Goal: Task Accomplishment & Management: Use online tool/utility

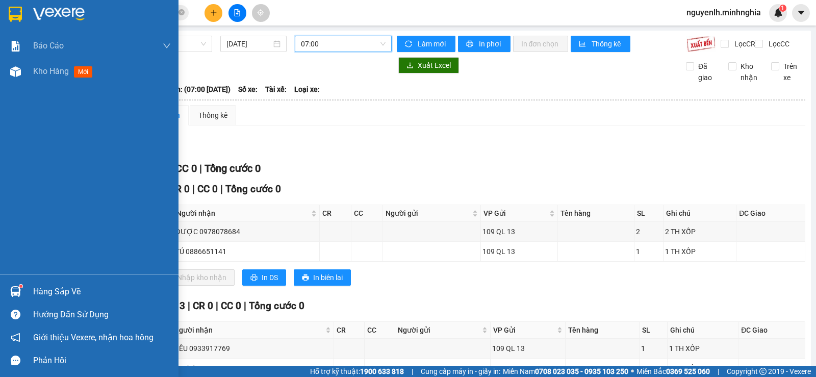
click at [44, 77] on div "Kho hàng mới" at bounding box center [64, 71] width 63 height 13
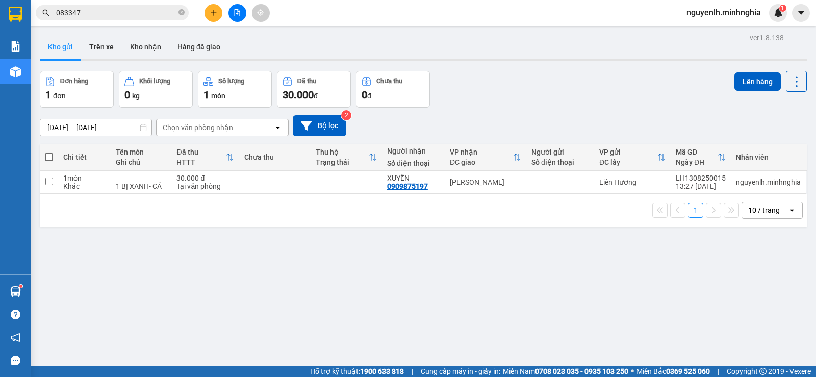
click at [49, 150] on th at bounding box center [49, 157] width 18 height 27
click at [44, 156] on th at bounding box center [49, 157] width 18 height 27
click at [50, 159] on span at bounding box center [49, 157] width 8 height 8
click at [49, 152] on input "checkbox" at bounding box center [49, 152] width 0 height 0
checkbox input "true"
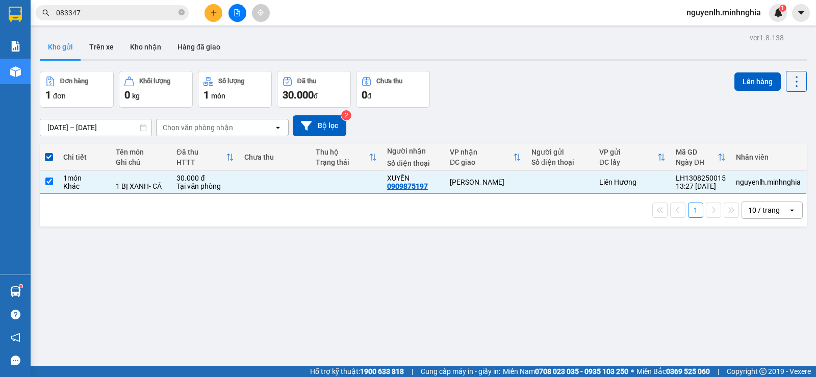
click at [742, 91] on div "Lên hàng" at bounding box center [771, 81] width 72 height 21
click at [744, 87] on button "Lên hàng" at bounding box center [758, 81] width 46 height 18
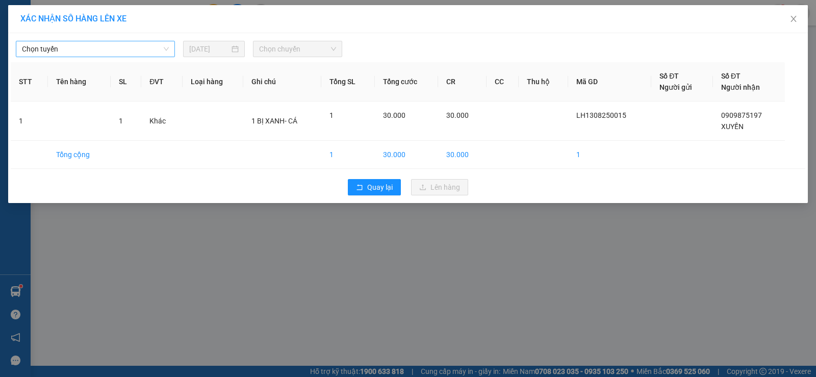
click at [43, 48] on span "Chọn tuyến" at bounding box center [95, 48] width 147 height 15
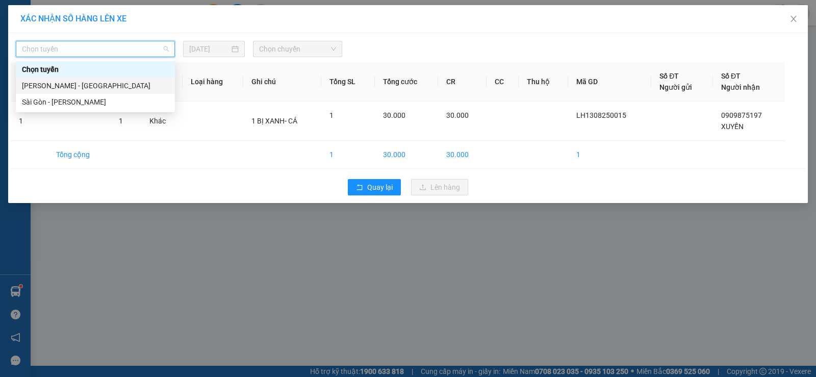
click at [56, 85] on div "[PERSON_NAME] - [GEOGRAPHIC_DATA]" at bounding box center [95, 85] width 147 height 11
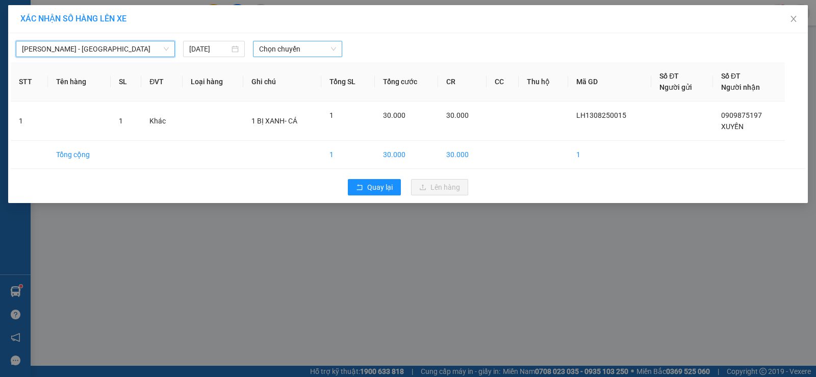
click at [313, 47] on span "Chọn chuyến" at bounding box center [297, 48] width 77 height 15
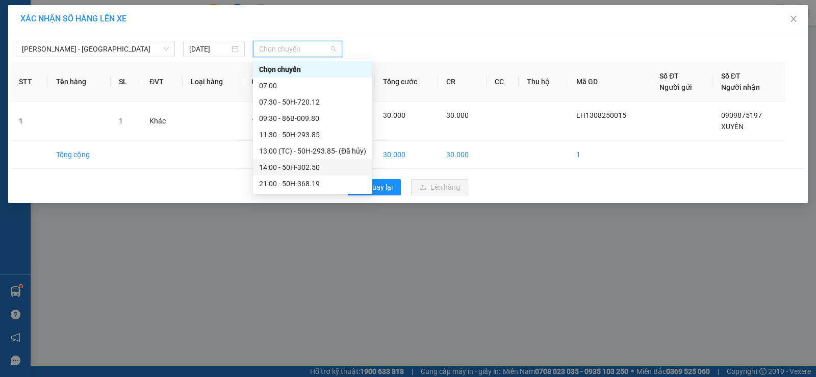
click at [304, 166] on div "14:00 - 50H-302.50" at bounding box center [312, 167] width 107 height 11
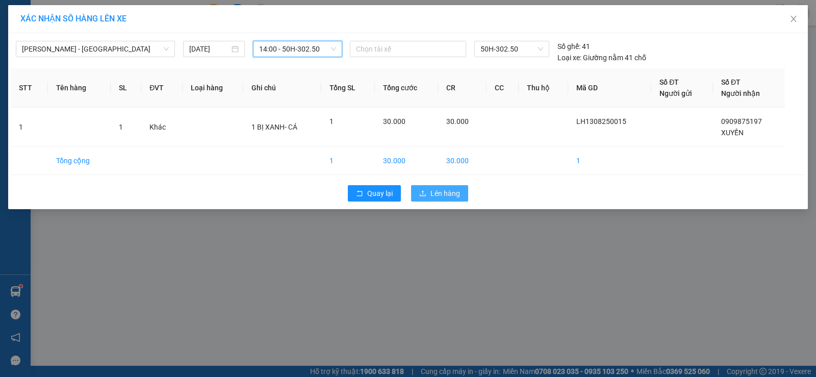
click at [460, 191] on span "Lên hàng" at bounding box center [446, 193] width 30 height 11
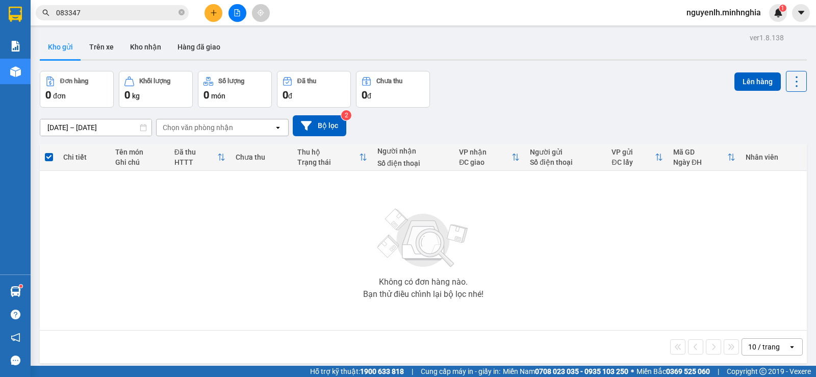
click at [241, 17] on button at bounding box center [238, 13] width 18 height 18
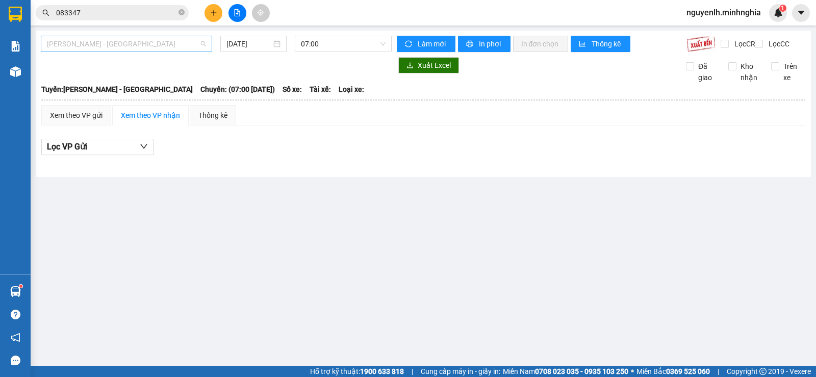
drag, startPoint x: 96, startPoint y: 39, endPoint x: 109, endPoint y: 108, distance: 69.6
click at [96, 41] on span "[PERSON_NAME] - [GEOGRAPHIC_DATA]" at bounding box center [126, 43] width 159 height 15
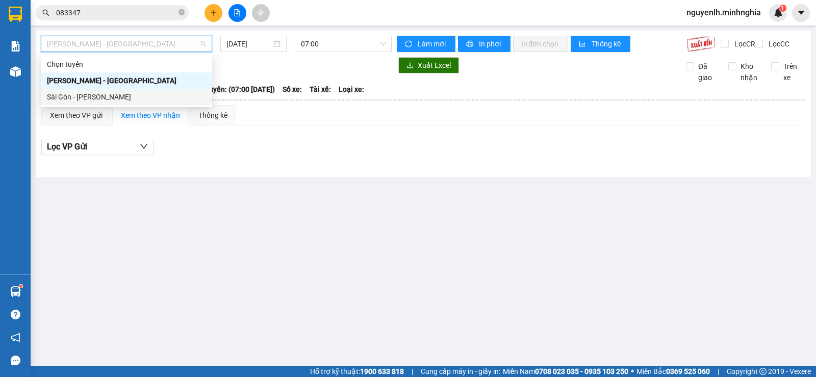
click at [106, 97] on div "Sài Gòn - [PERSON_NAME]" at bounding box center [126, 96] width 159 height 11
type input "[DATE]"
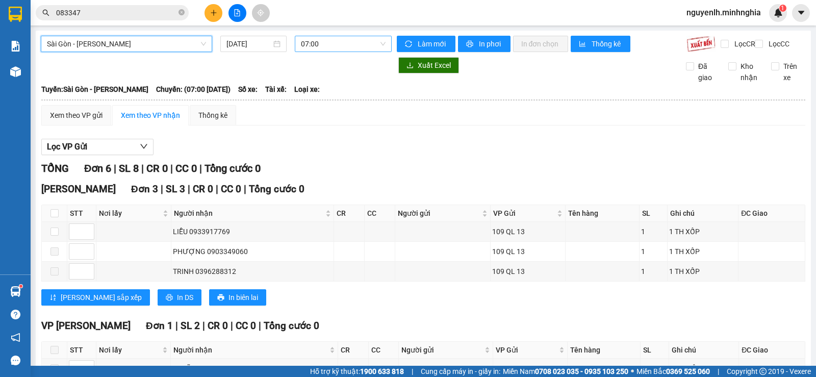
click at [337, 41] on span "07:00" at bounding box center [343, 43] width 84 height 15
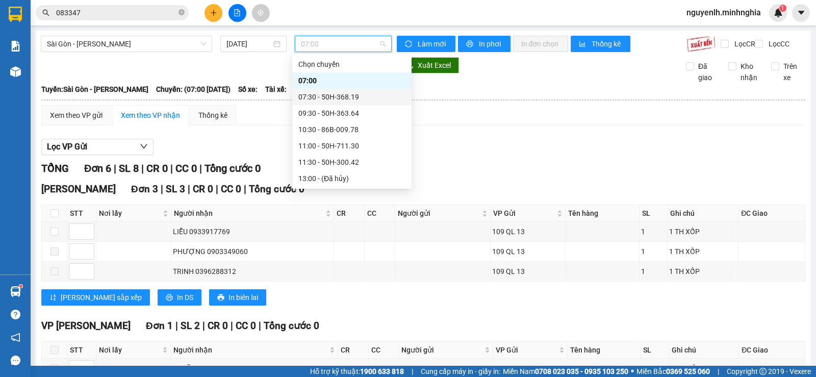
click at [332, 102] on div "07:30 - 50H-368.19" at bounding box center [351, 96] width 107 height 11
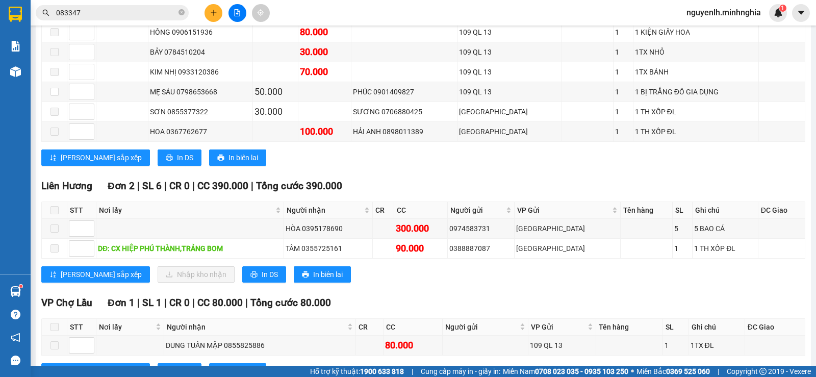
scroll to position [387, 0]
